Goal: Transaction & Acquisition: Purchase product/service

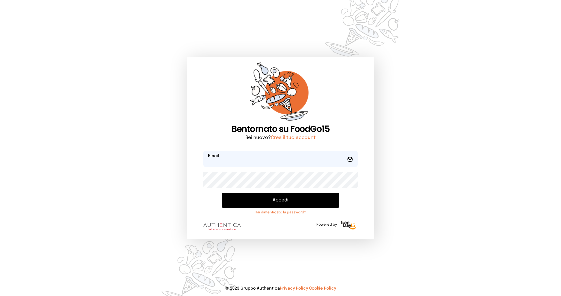
type input "**********"
click at [274, 201] on button "Accedi" at bounding box center [280, 200] width 117 height 15
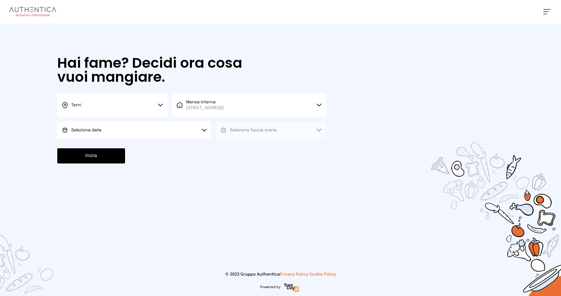
click at [89, 104] on button "Terni" at bounding box center [112, 105] width 110 height 23
click at [96, 124] on li "Terni" at bounding box center [112, 125] width 110 height 16
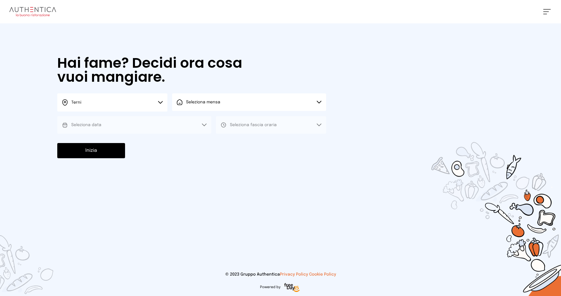
click at [194, 102] on span "Seleziona mensa" at bounding box center [203, 102] width 34 height 4
click at [198, 121] on span "Mensa interna" at bounding box center [205, 119] width 38 height 6
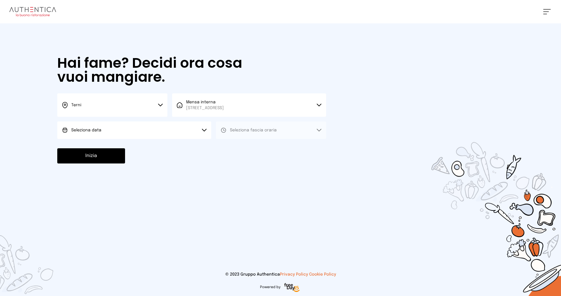
click at [125, 132] on button "Seleziona data" at bounding box center [134, 131] width 154 height 18
click at [135, 149] on li "[DATE], [DATE]" at bounding box center [134, 146] width 154 height 15
click at [257, 127] on span "Seleziona fascia oraria" at bounding box center [253, 130] width 47 height 6
click at [226, 148] on icon at bounding box center [224, 147] width 6 height 6
click at [109, 156] on button "Inizia" at bounding box center [91, 155] width 68 height 15
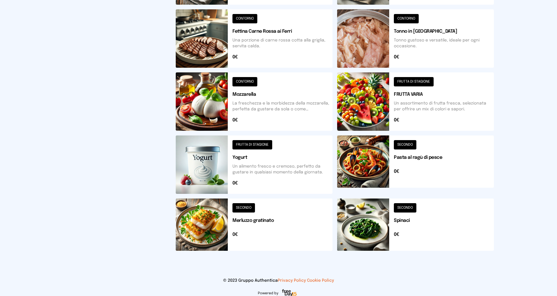
scroll to position [181, 0]
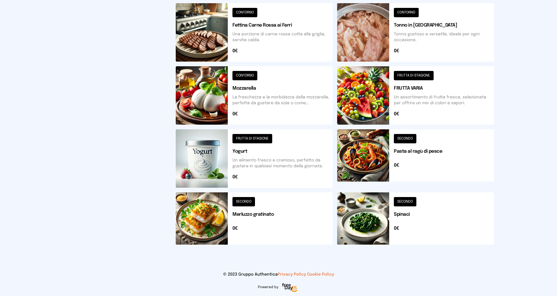
click at [243, 203] on button at bounding box center [254, 219] width 157 height 52
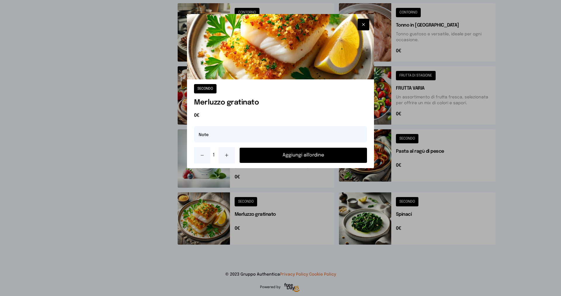
click at [348, 158] on button "Aggiungi all'ordine" at bounding box center [303, 155] width 127 height 15
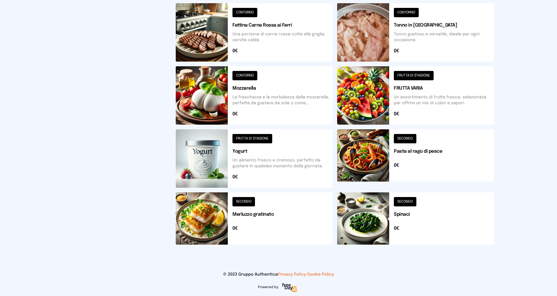
click at [412, 203] on button at bounding box center [415, 219] width 157 height 52
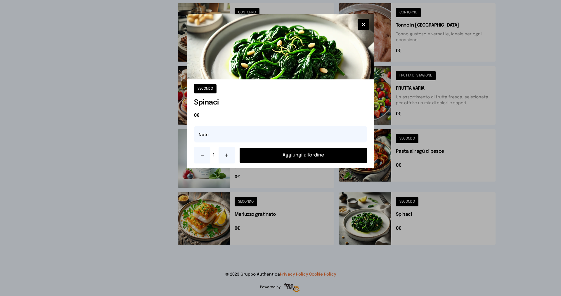
click at [349, 155] on button "Aggiungi all'ordine" at bounding box center [303, 155] width 127 height 15
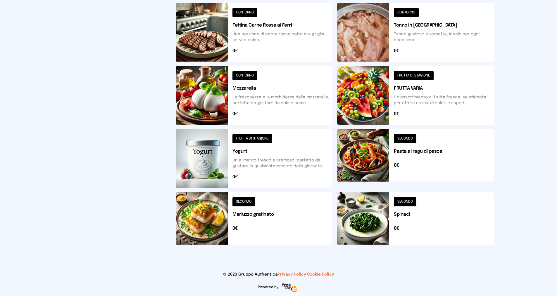
click at [407, 77] on button at bounding box center [415, 95] width 157 height 58
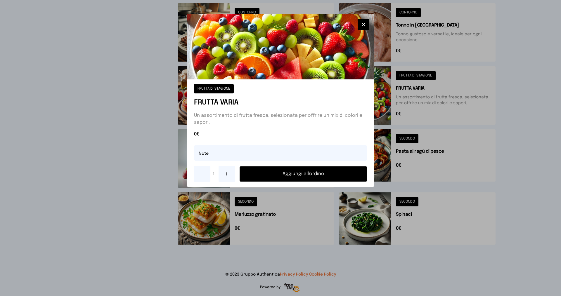
click at [352, 177] on button "Aggiungi all'ordine" at bounding box center [303, 174] width 127 height 15
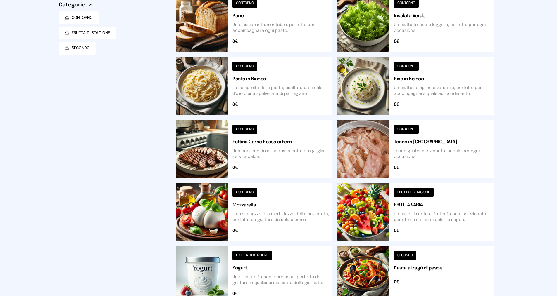
scroll to position [0, 0]
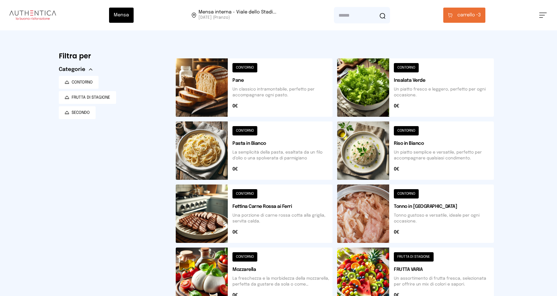
click at [243, 66] on button at bounding box center [254, 87] width 157 height 58
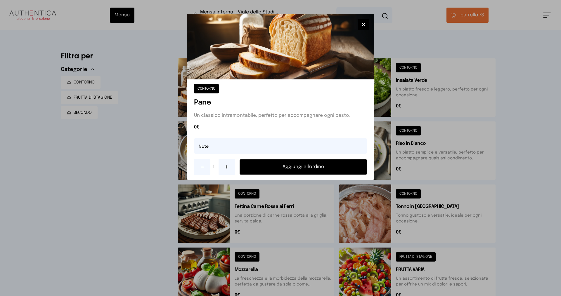
click at [355, 169] on button "Aggiungi all'ordine" at bounding box center [303, 167] width 127 height 15
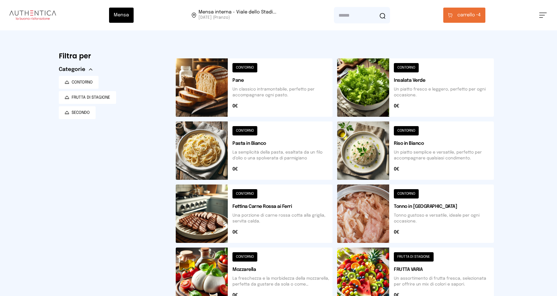
click at [473, 16] on span "carrello •" at bounding box center [467, 15] width 21 height 7
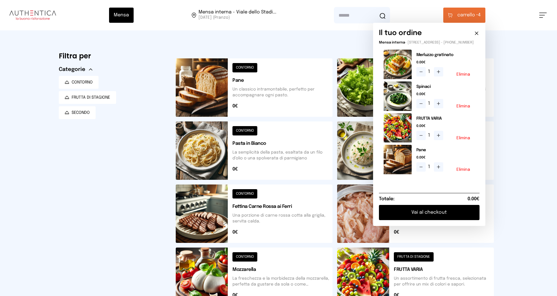
click at [449, 219] on button "Vai al checkout" at bounding box center [429, 212] width 101 height 15
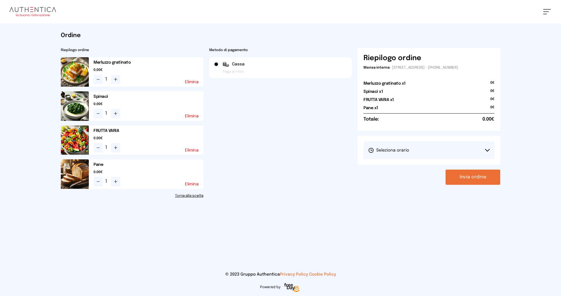
click at [433, 150] on button "Seleziona orario" at bounding box center [429, 151] width 131 height 18
click at [431, 168] on li "1° Turno (13:00 - 15:00)" at bounding box center [429, 166] width 131 height 15
click at [465, 175] on button "Invia ordine" at bounding box center [473, 177] width 55 height 15
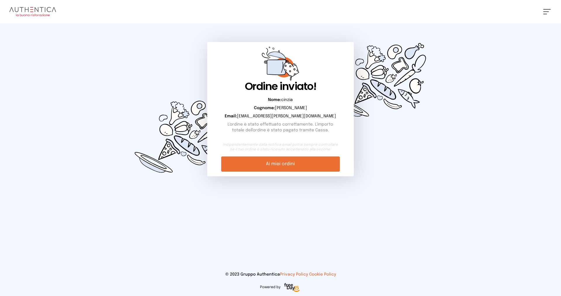
click at [329, 166] on link "Ai miei ordini" at bounding box center [280, 164] width 118 height 15
